Goal: Check status

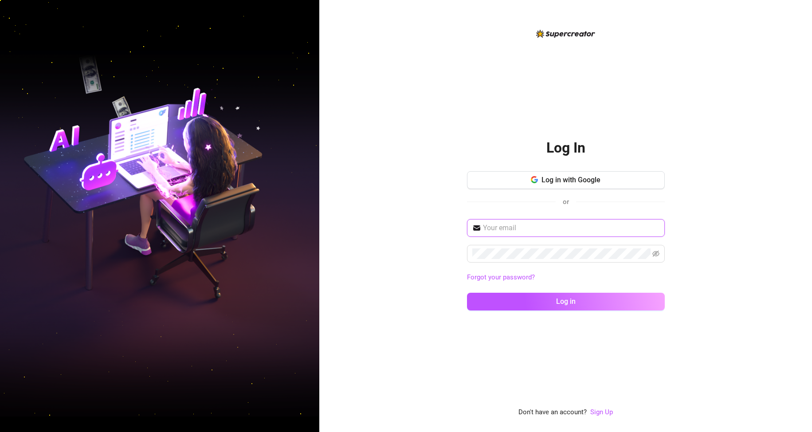
click at [528, 228] on input "text" at bounding box center [571, 228] width 177 height 11
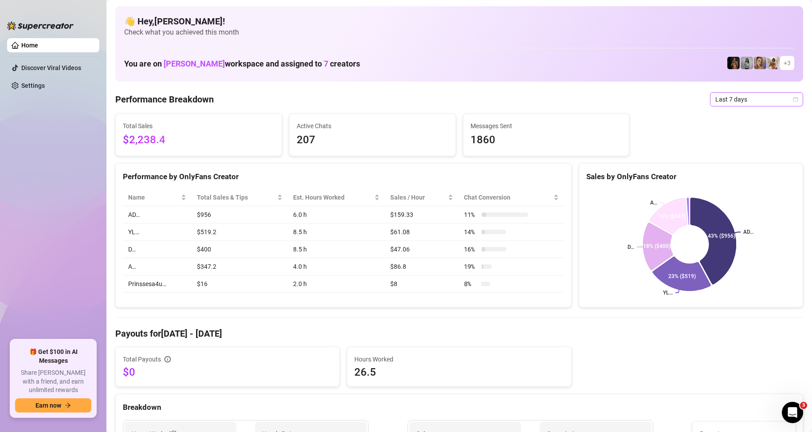
click at [778, 102] on span "Last 7 days" at bounding box center [756, 99] width 82 height 13
click at [729, 171] on div "Custom date" at bounding box center [749, 174] width 79 height 10
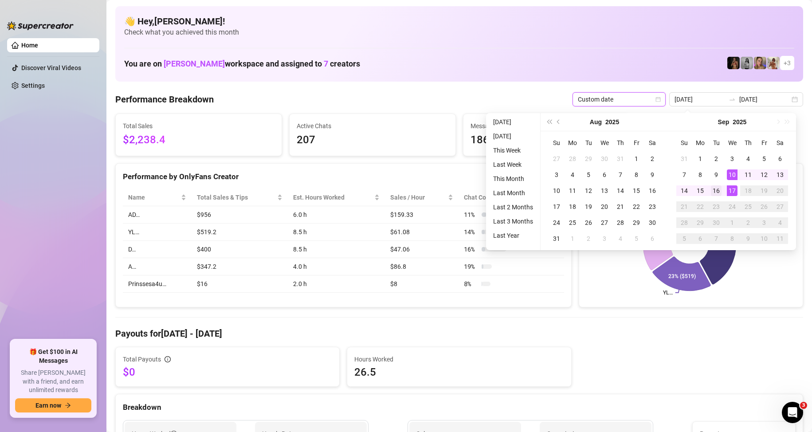
type input "[DATE]"
click at [717, 191] on div "16" at bounding box center [716, 190] width 11 height 11
click at [734, 189] on div "17" at bounding box center [732, 190] width 11 height 11
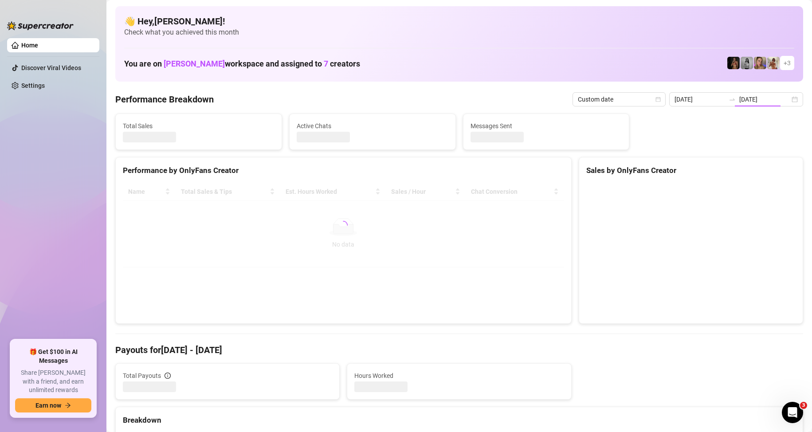
type input "[DATE]"
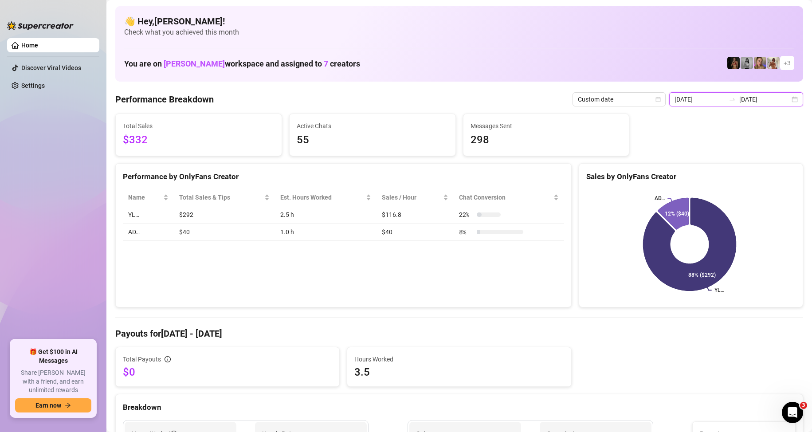
click at [782, 99] on div "[DATE] [DATE]" at bounding box center [736, 99] width 134 height 14
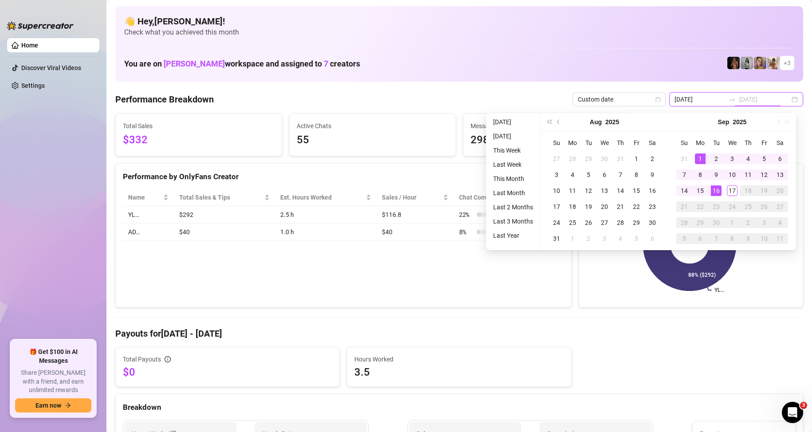
type input "[DATE]"
click at [702, 156] on div "1" at bounding box center [700, 158] width 11 height 11
type input "[DATE]"
click at [730, 186] on div "17" at bounding box center [732, 190] width 11 height 11
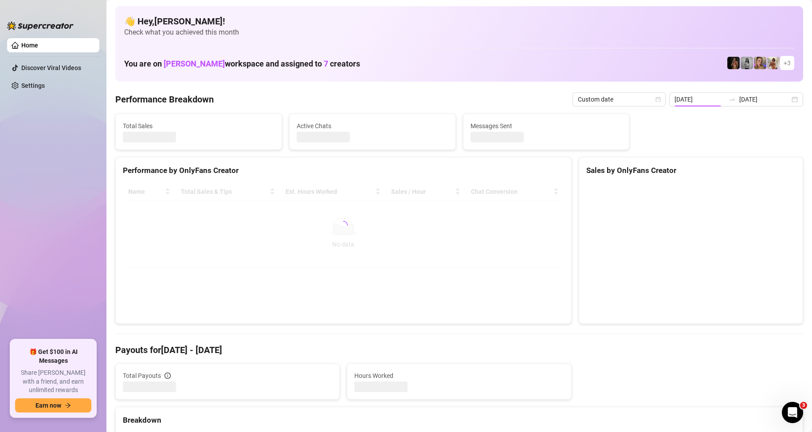
type input "[DATE]"
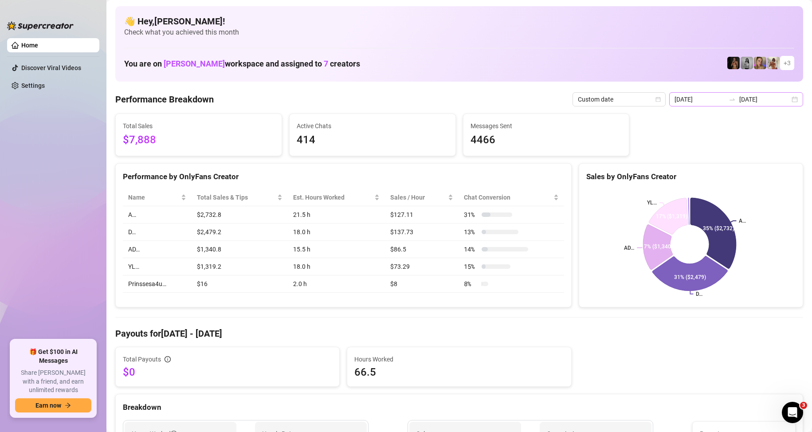
click at [785, 101] on div "[DATE] [DATE]" at bounding box center [736, 99] width 134 height 14
click at [598, 47] on div "👋 Hey, [PERSON_NAME] ! Check what you achieved this month You are on [PERSON_NA…" at bounding box center [459, 43] width 688 height 75
click at [790, 98] on div "[DATE] [DATE]" at bounding box center [736, 99] width 134 height 14
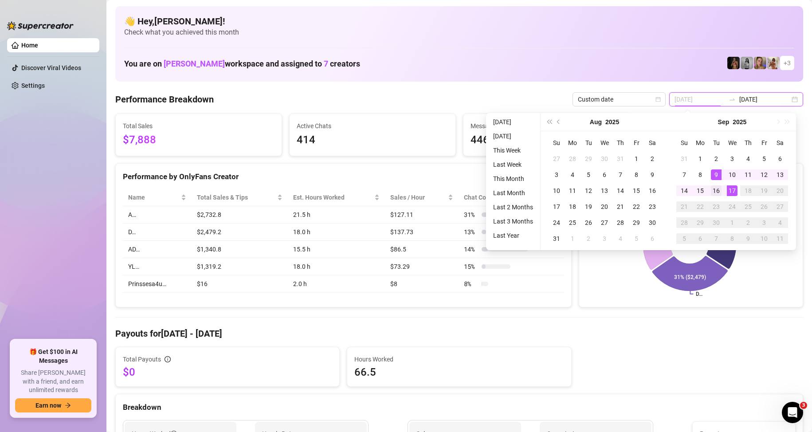
type input "[DATE]"
click at [716, 188] on div "16" at bounding box center [716, 190] width 11 height 11
click at [732, 188] on div "17" at bounding box center [732, 190] width 11 height 11
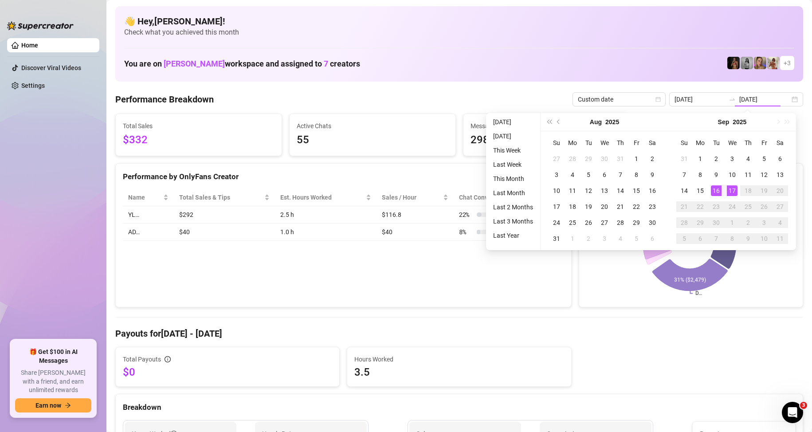
type input "[DATE]"
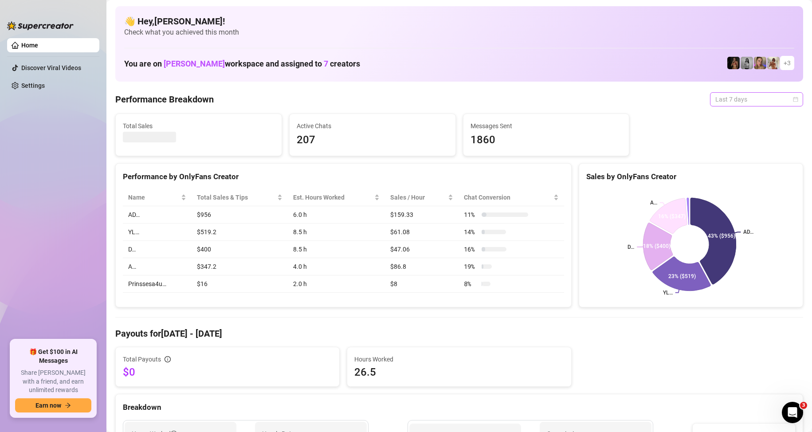
click at [738, 102] on span "Last 7 days" at bounding box center [756, 99] width 82 height 13
click at [732, 172] on div "Custom date" at bounding box center [749, 174] width 79 height 10
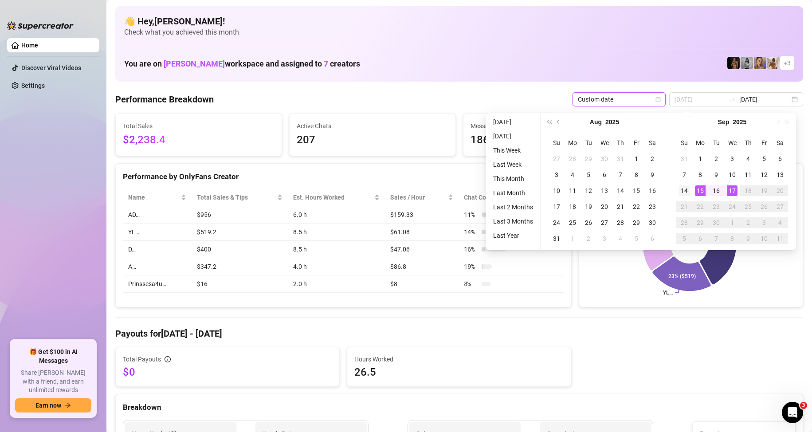
type input "2025-09-14"
click at [683, 188] on div "14" at bounding box center [684, 190] width 11 height 11
click at [687, 190] on div "14" at bounding box center [684, 190] width 11 height 11
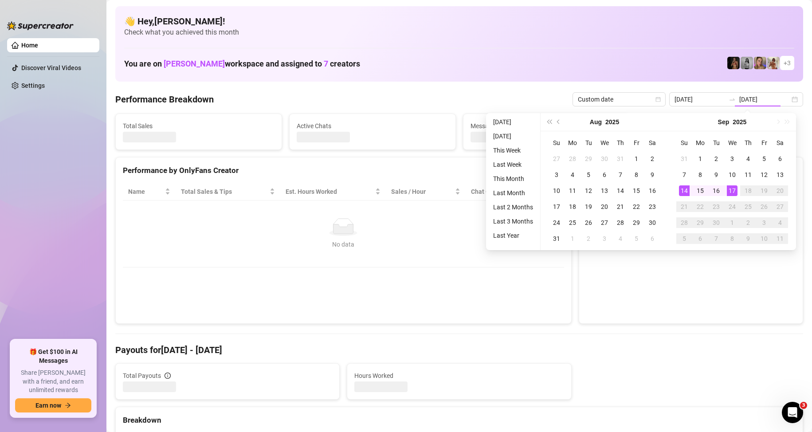
type input "2025-09-14"
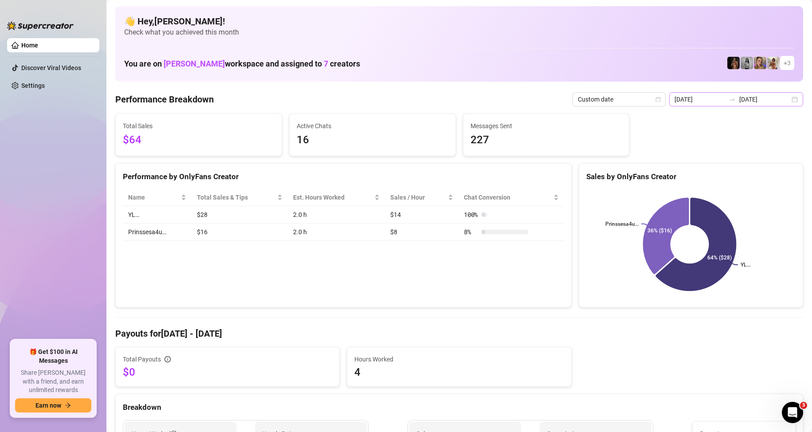
click at [784, 97] on div "2025-09-14 2025-09-14" at bounding box center [736, 99] width 134 height 14
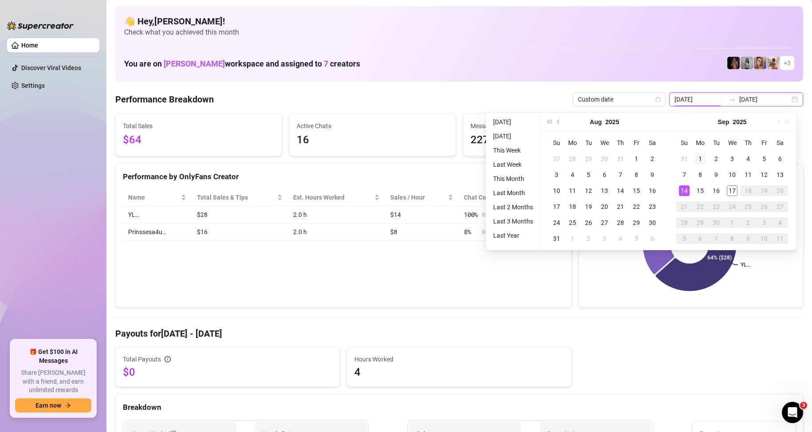
type input "[DATE]"
click at [700, 158] on div "1" at bounding box center [700, 158] width 11 height 11
type input "2025-09-14"
click at [690, 190] on td "14" at bounding box center [684, 191] width 16 height 16
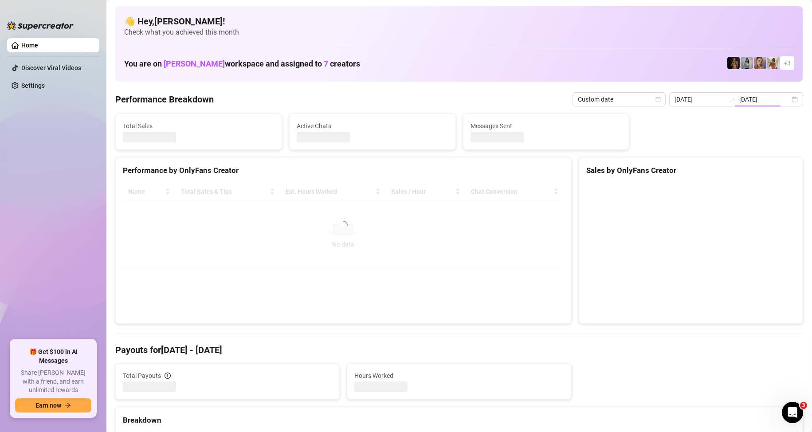
type input "[DATE]"
click at [784, 99] on div "2025-09-01 2025-09-14" at bounding box center [736, 99] width 134 height 14
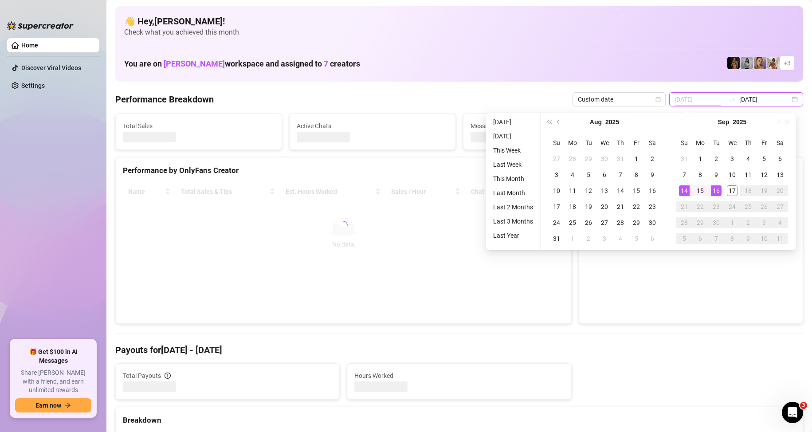
type input "2025-09-14"
click at [688, 186] on div "14" at bounding box center [684, 190] width 11 height 11
type input "2025-09-15"
click at [700, 187] on div "15" at bounding box center [700, 190] width 11 height 11
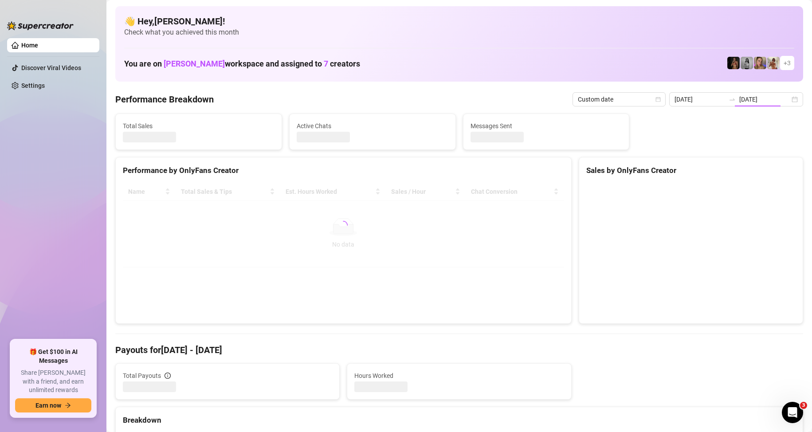
type input "2025-09-14"
type input "2025-09-15"
